Goal: Transaction & Acquisition: Purchase product/service

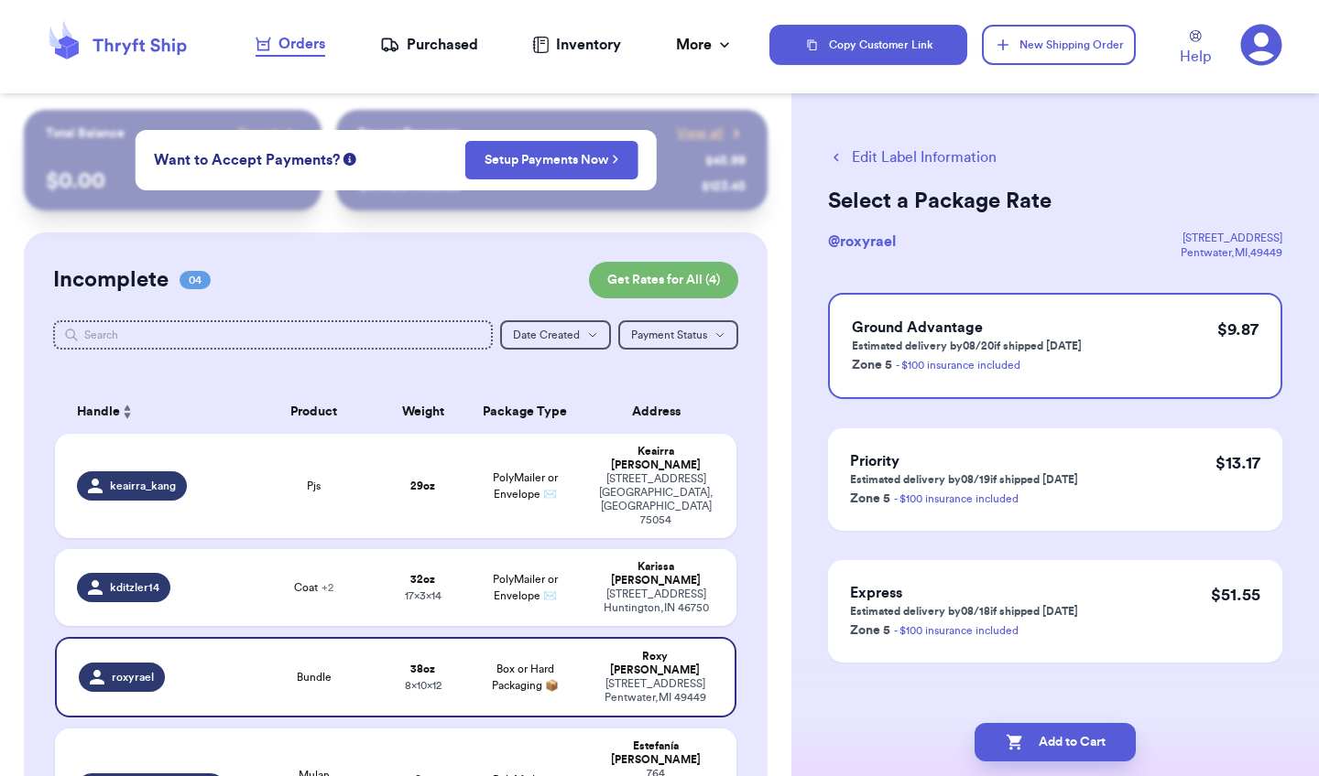
scroll to position [188, 0]
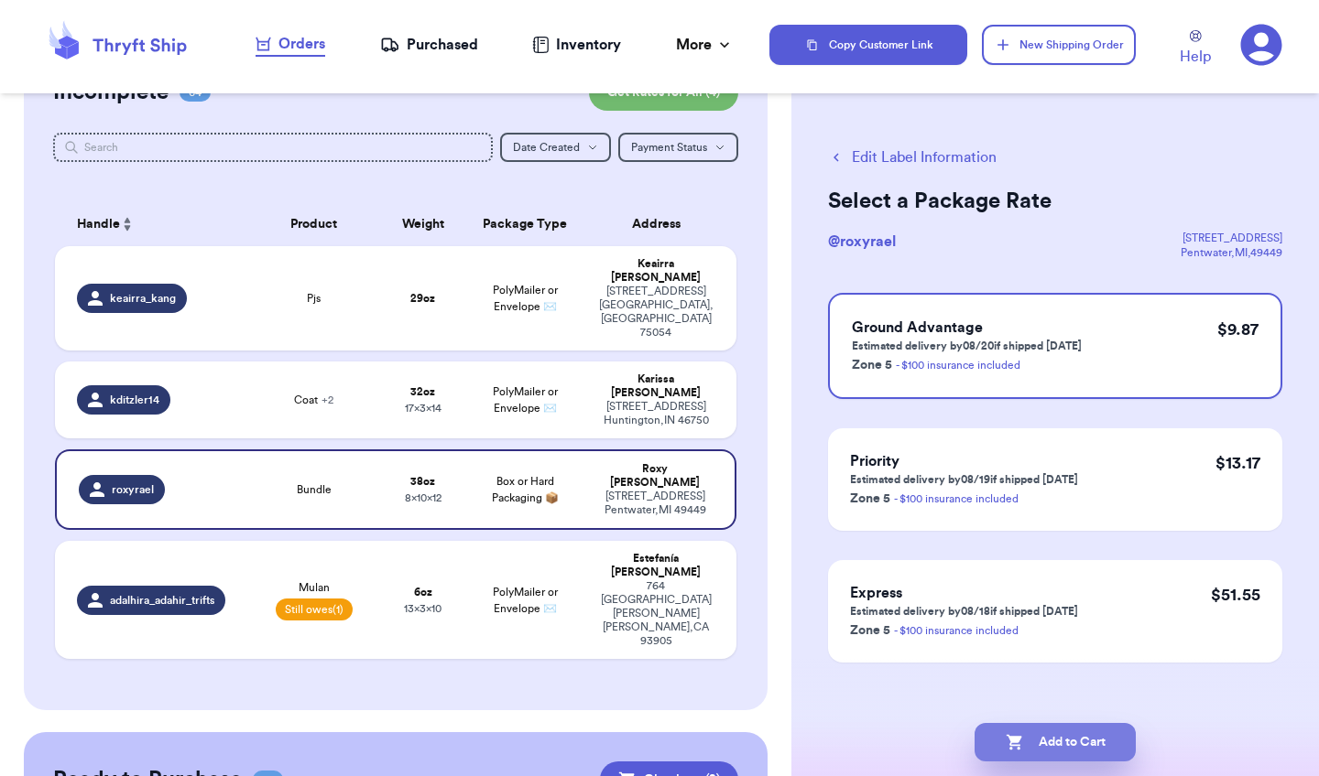
click at [1035, 741] on button "Add to Cart" at bounding box center [1054, 742] width 161 height 38
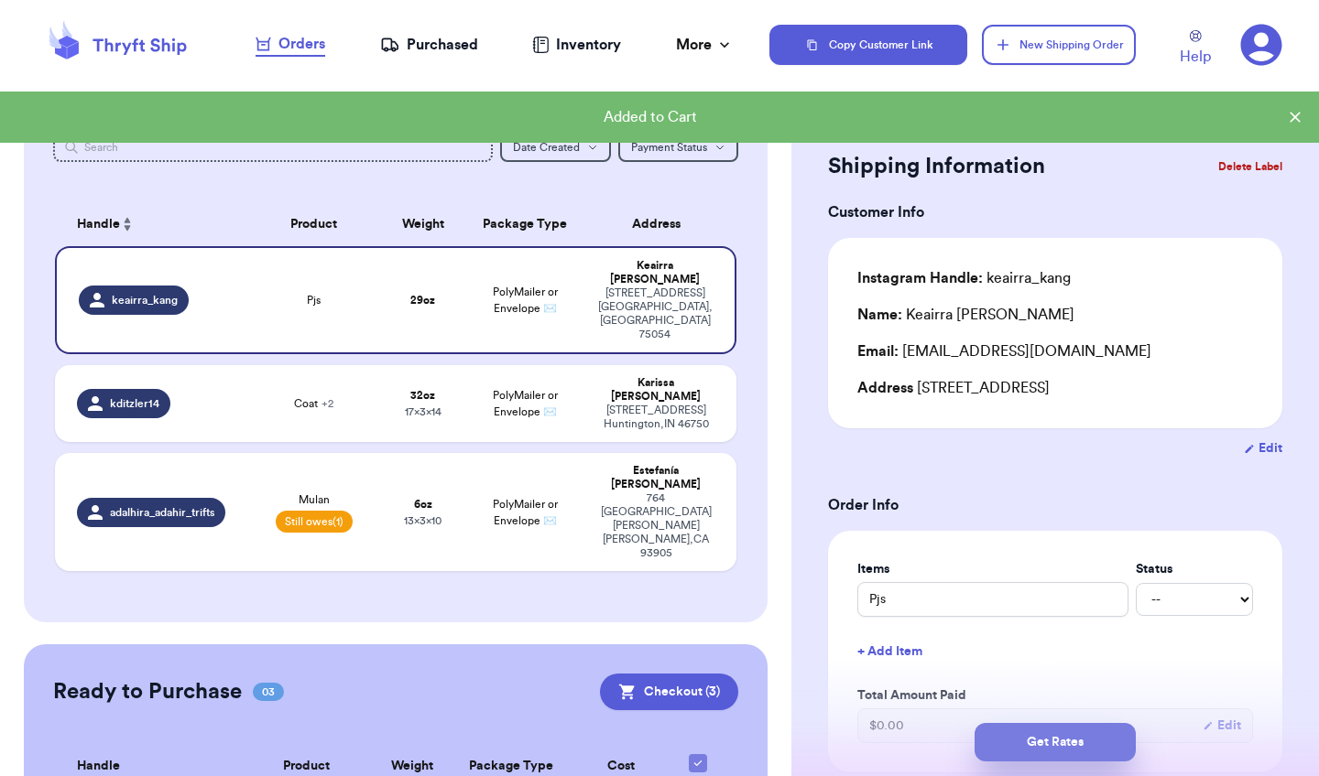
click at [1019, 747] on button "Get Rates" at bounding box center [1054, 742] width 161 height 38
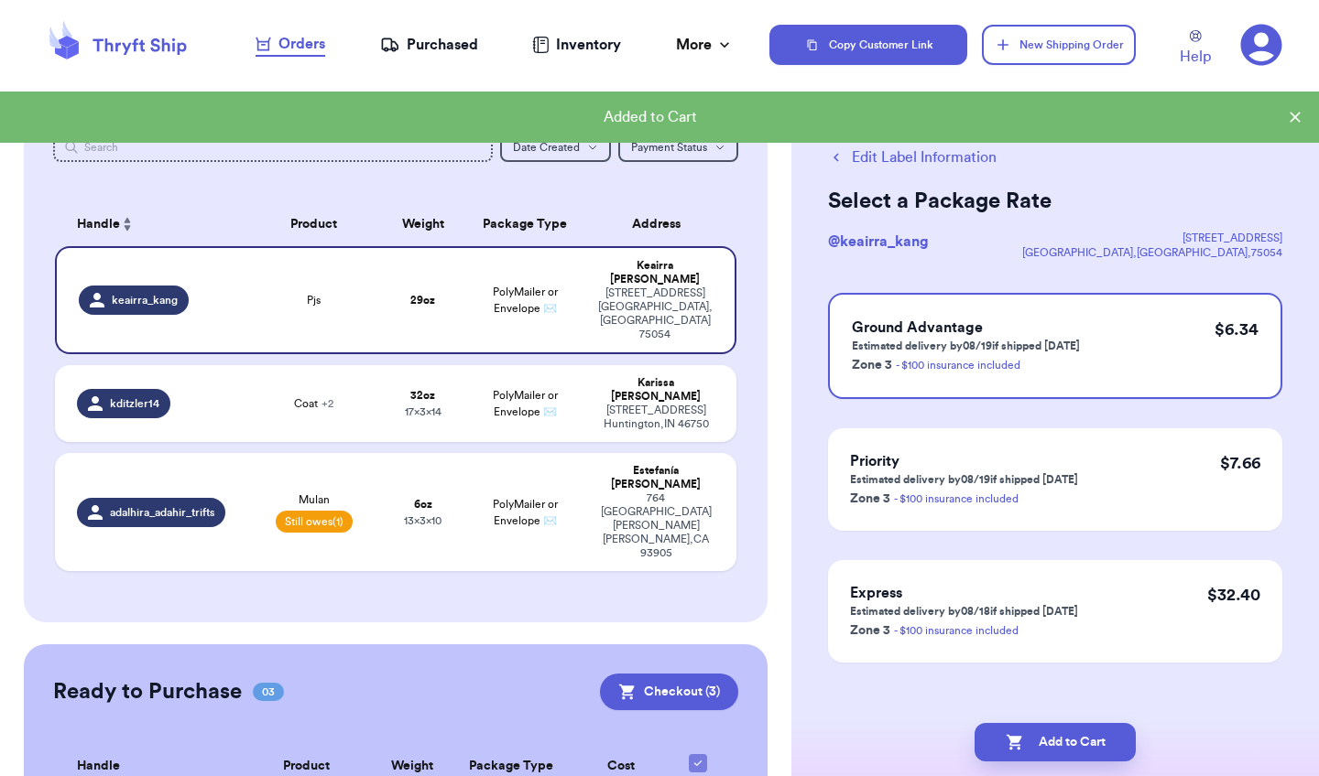
click at [1019, 747] on icon "button" at bounding box center [1014, 742] width 18 height 18
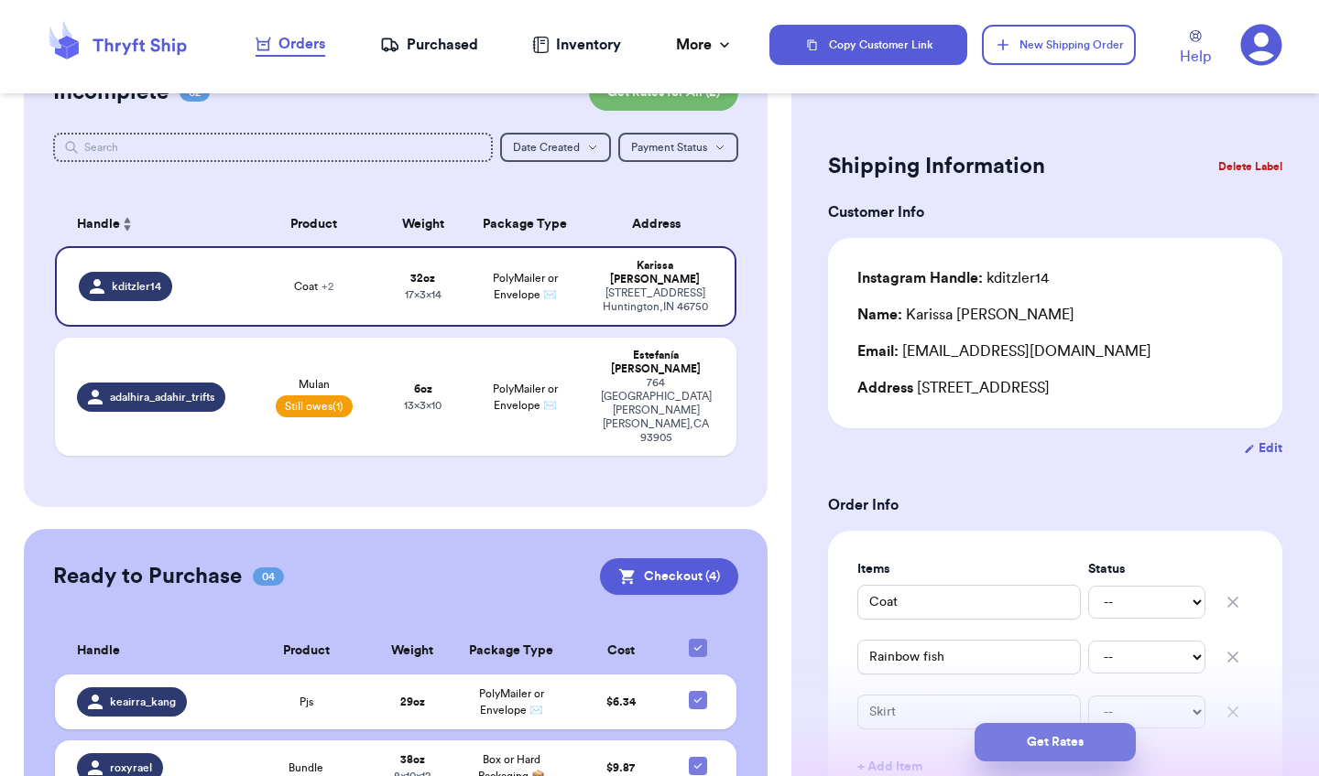
click at [1086, 743] on button "Get Rates" at bounding box center [1054, 742] width 161 height 38
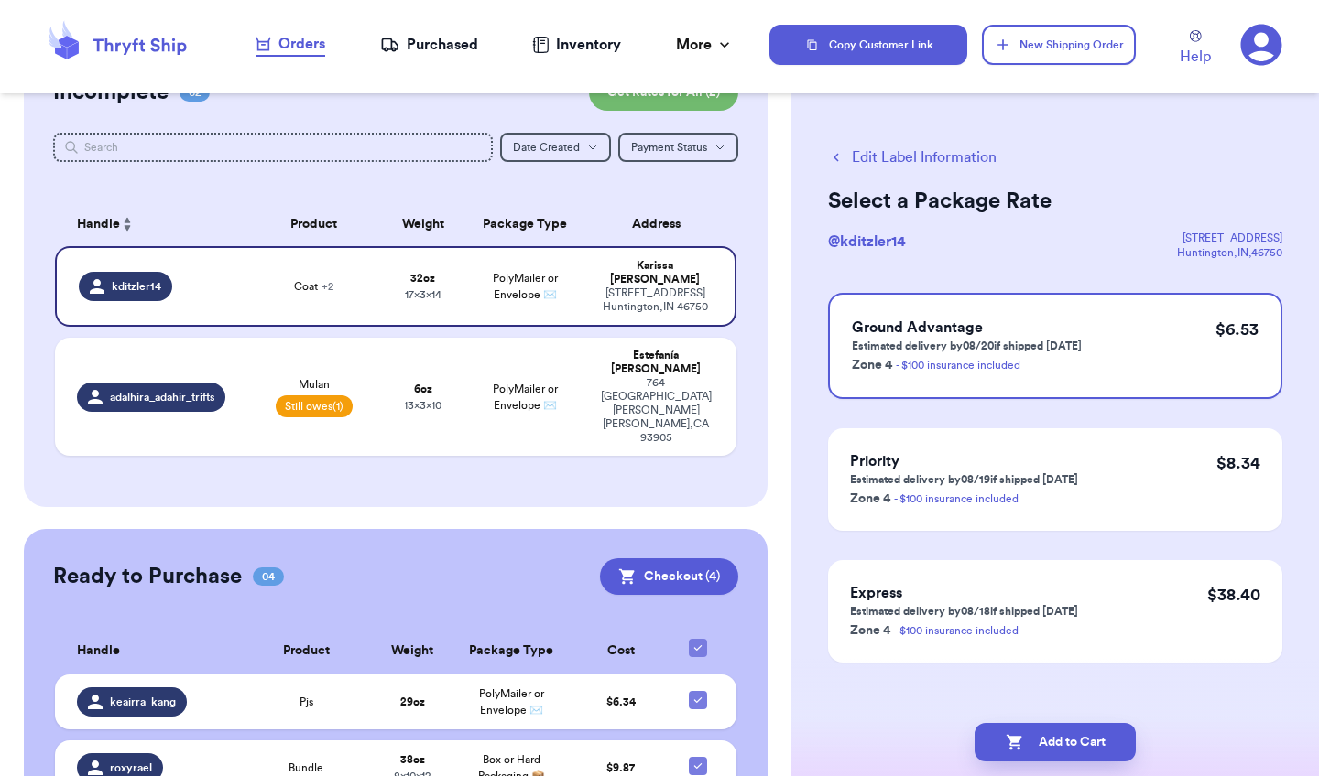
click at [1086, 743] on button "Add to Cart" at bounding box center [1054, 742] width 161 height 38
checkbox input "true"
select select "unpaid"
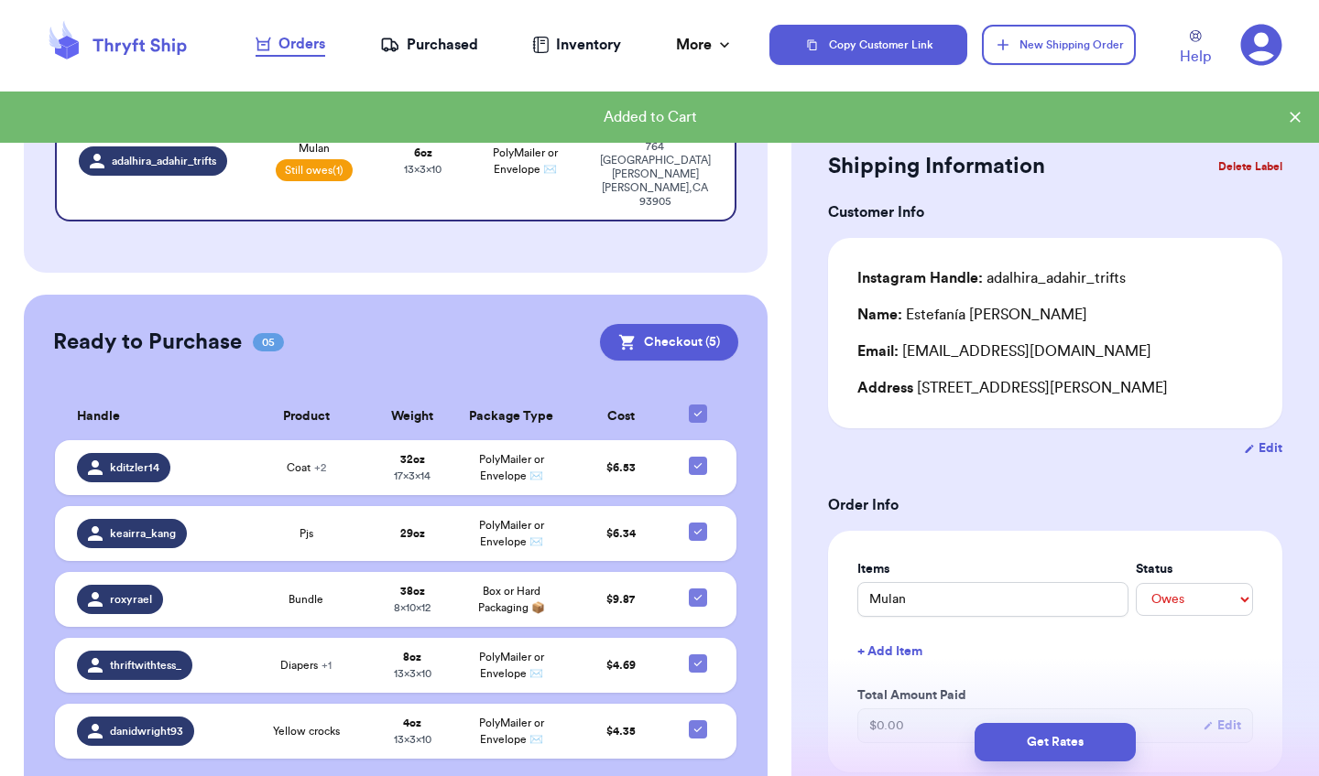
scroll to position [0, 0]
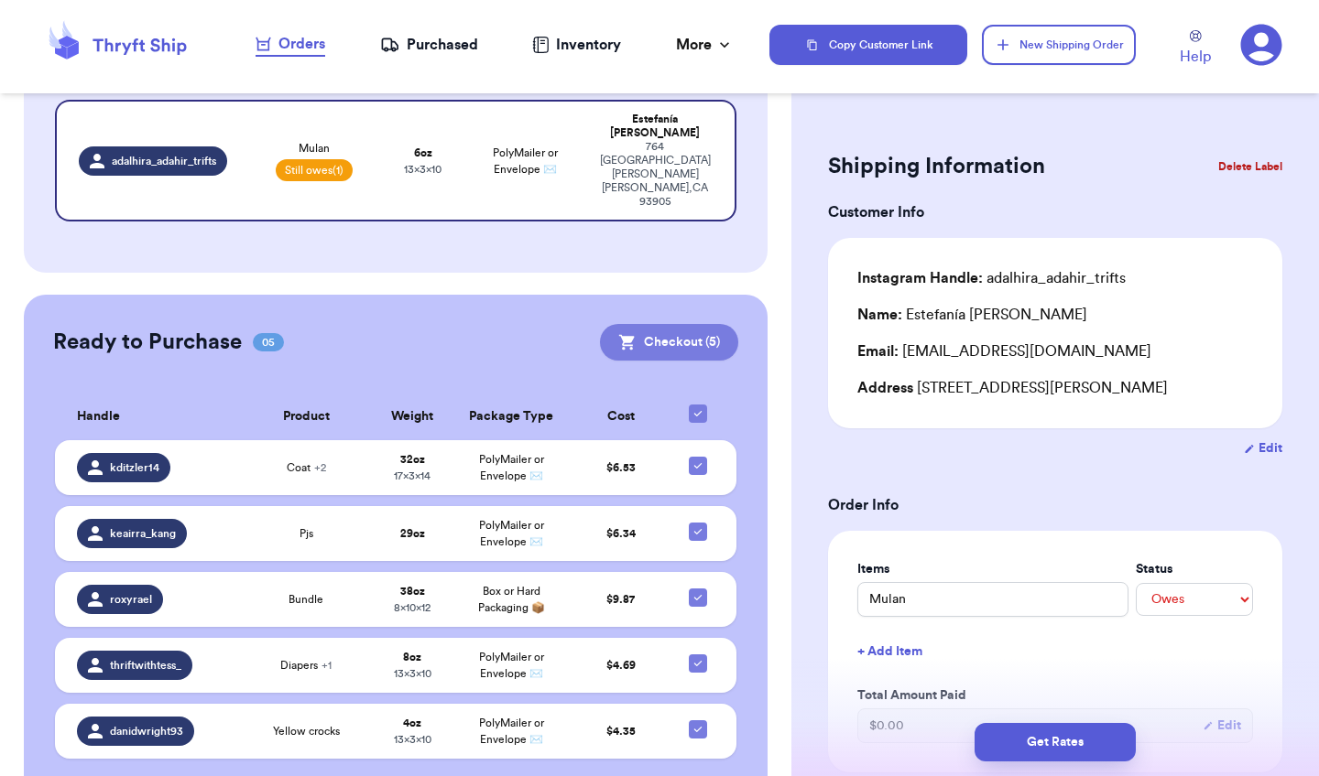
click at [699, 324] on button "Checkout ( 5 )" at bounding box center [669, 342] width 138 height 37
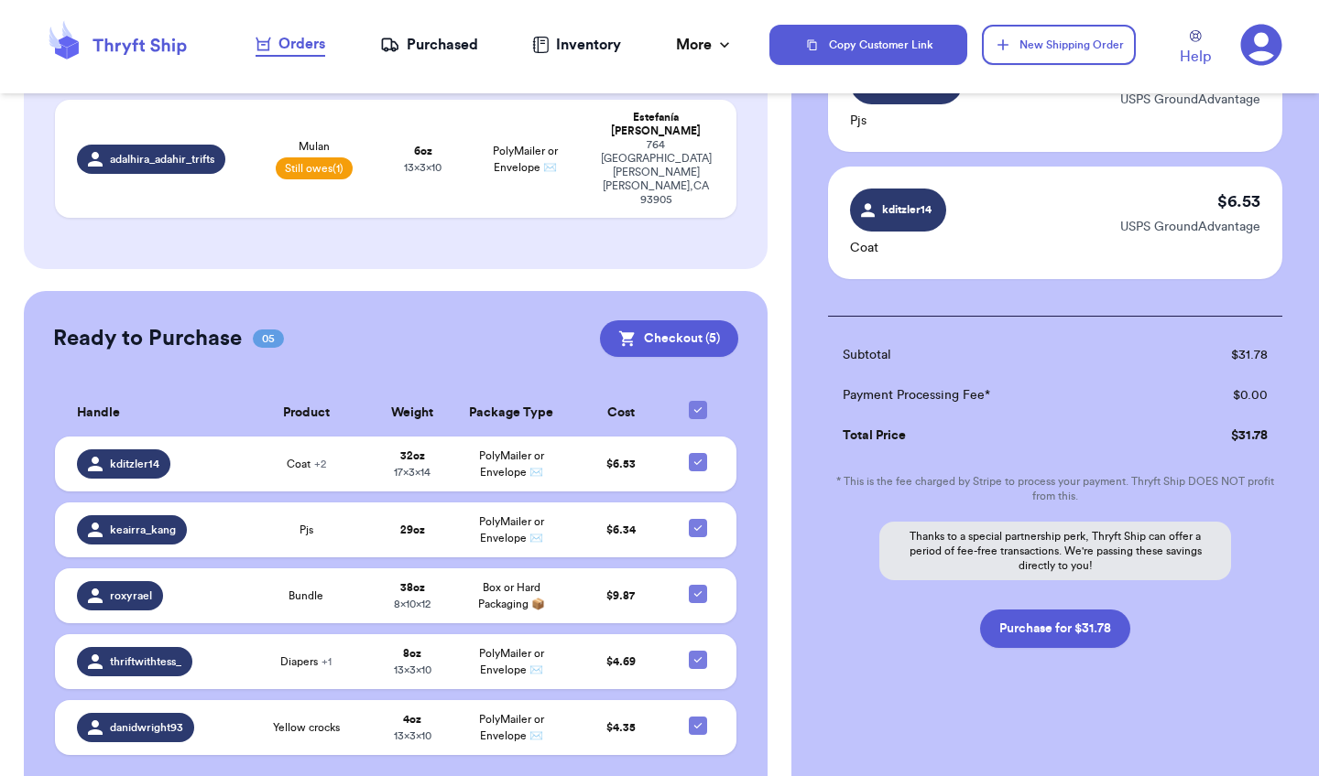
scroll to position [570, 0]
click at [1080, 630] on button "Purchase for $31.78" at bounding box center [1055, 629] width 150 height 38
checkbox input "false"
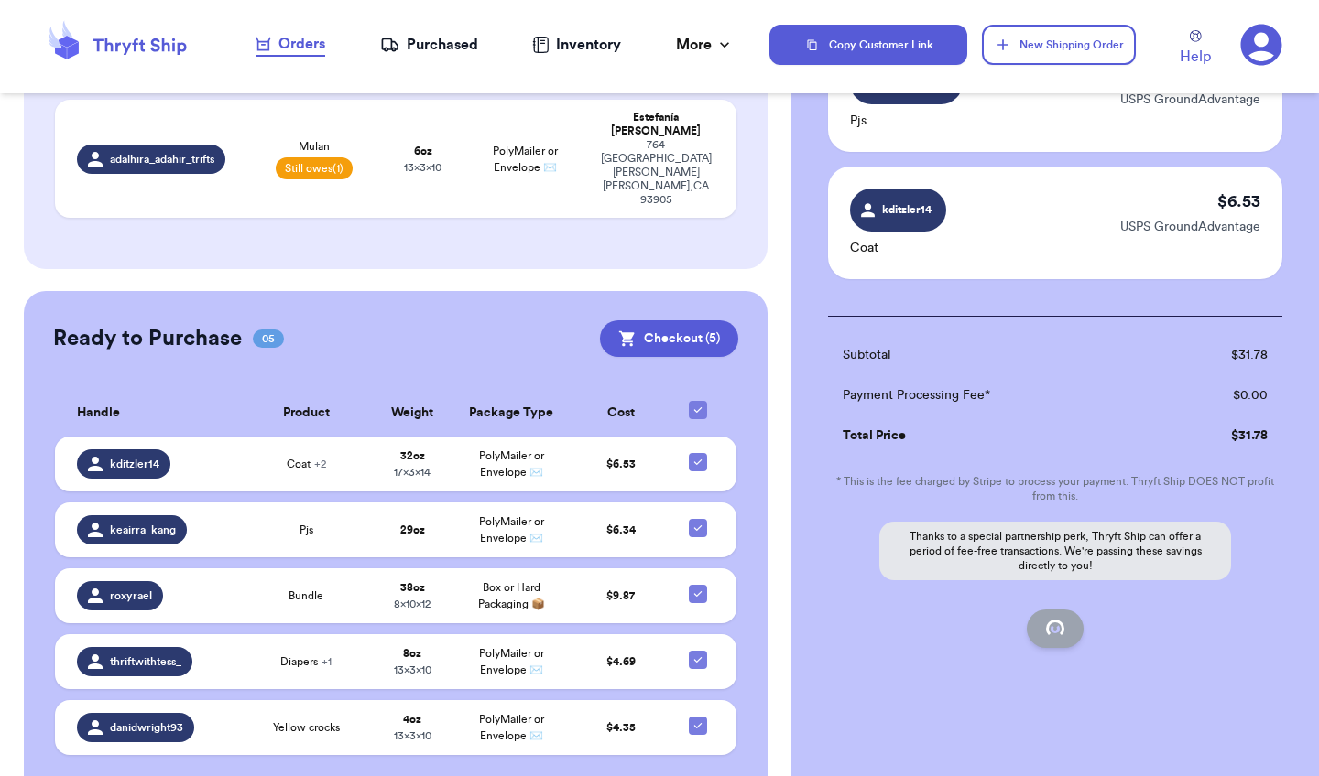
checkbox input "false"
checkbox input "true"
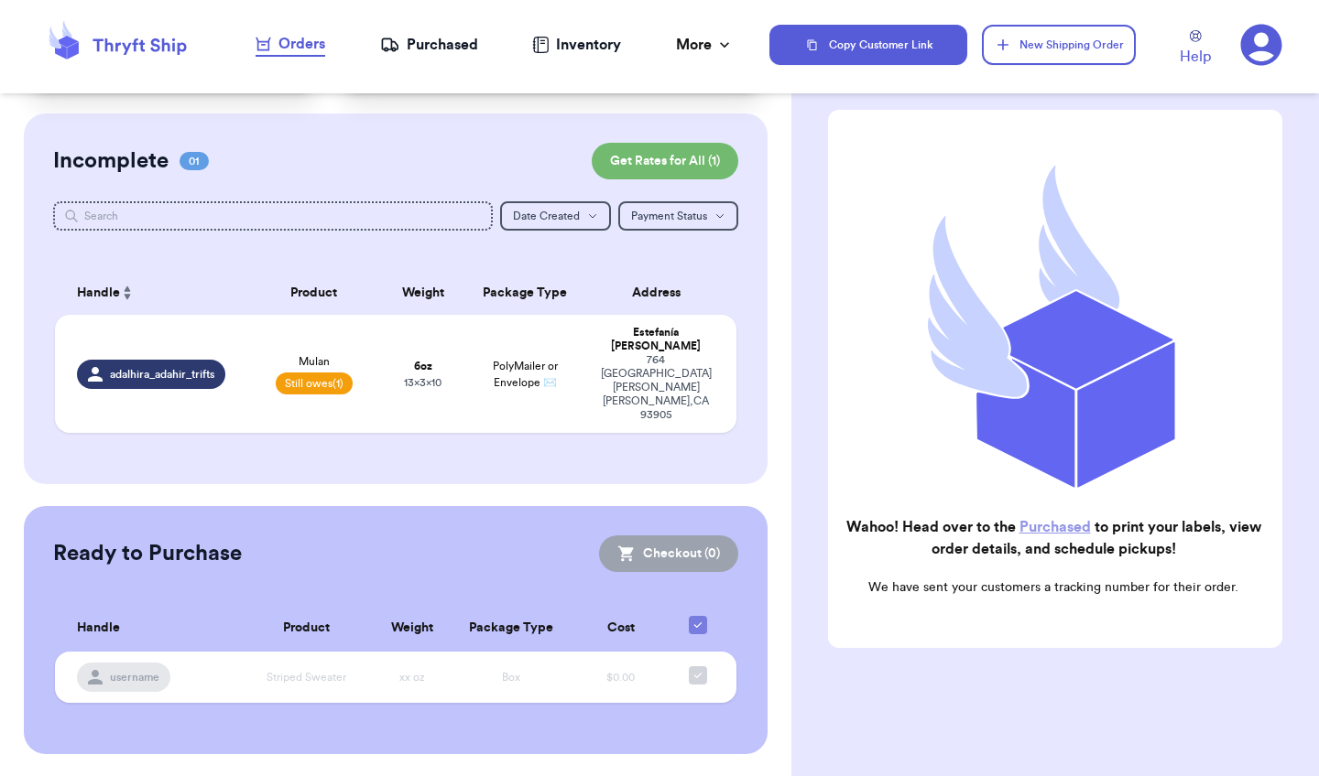
scroll to position [117, 0]
click at [390, 44] on icon at bounding box center [389, 45] width 19 height 18
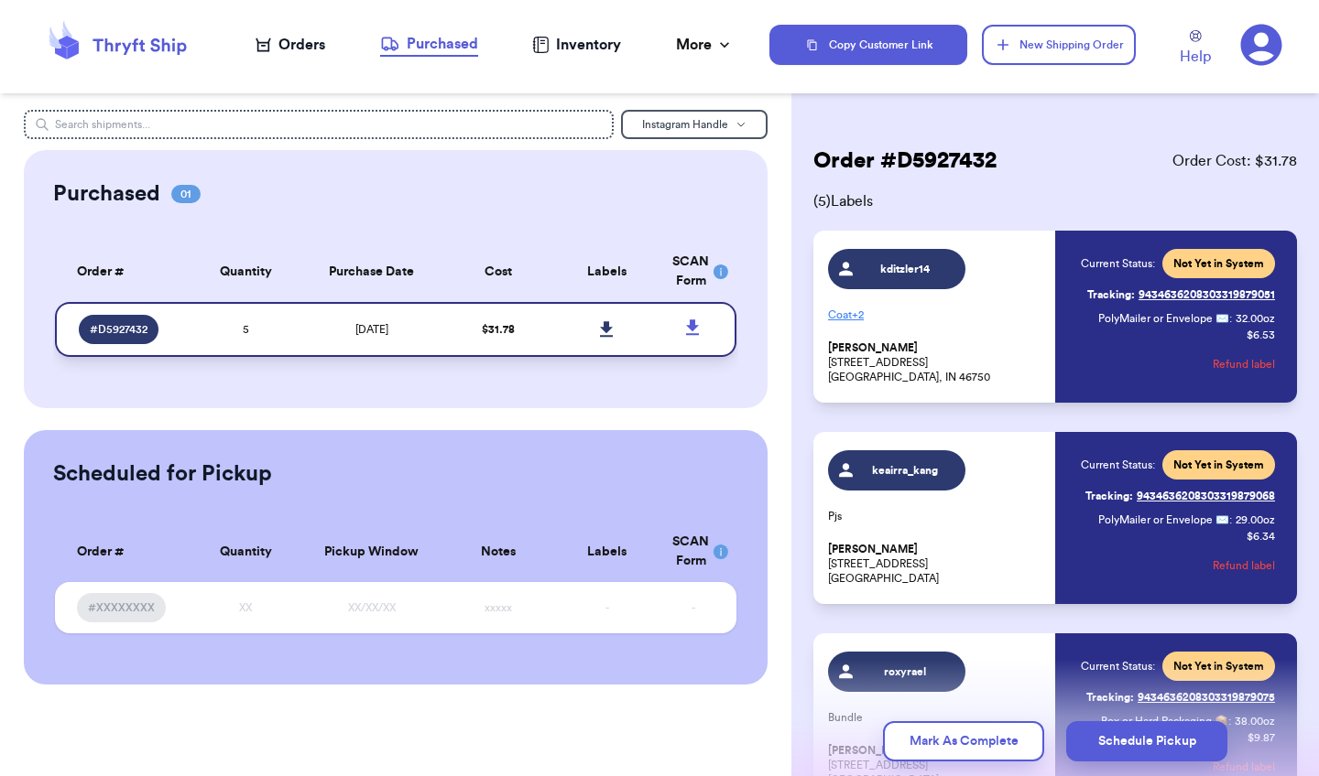
click at [605, 337] on icon at bounding box center [606, 329] width 13 height 16
